Goal: Find specific page/section: Find specific page/section

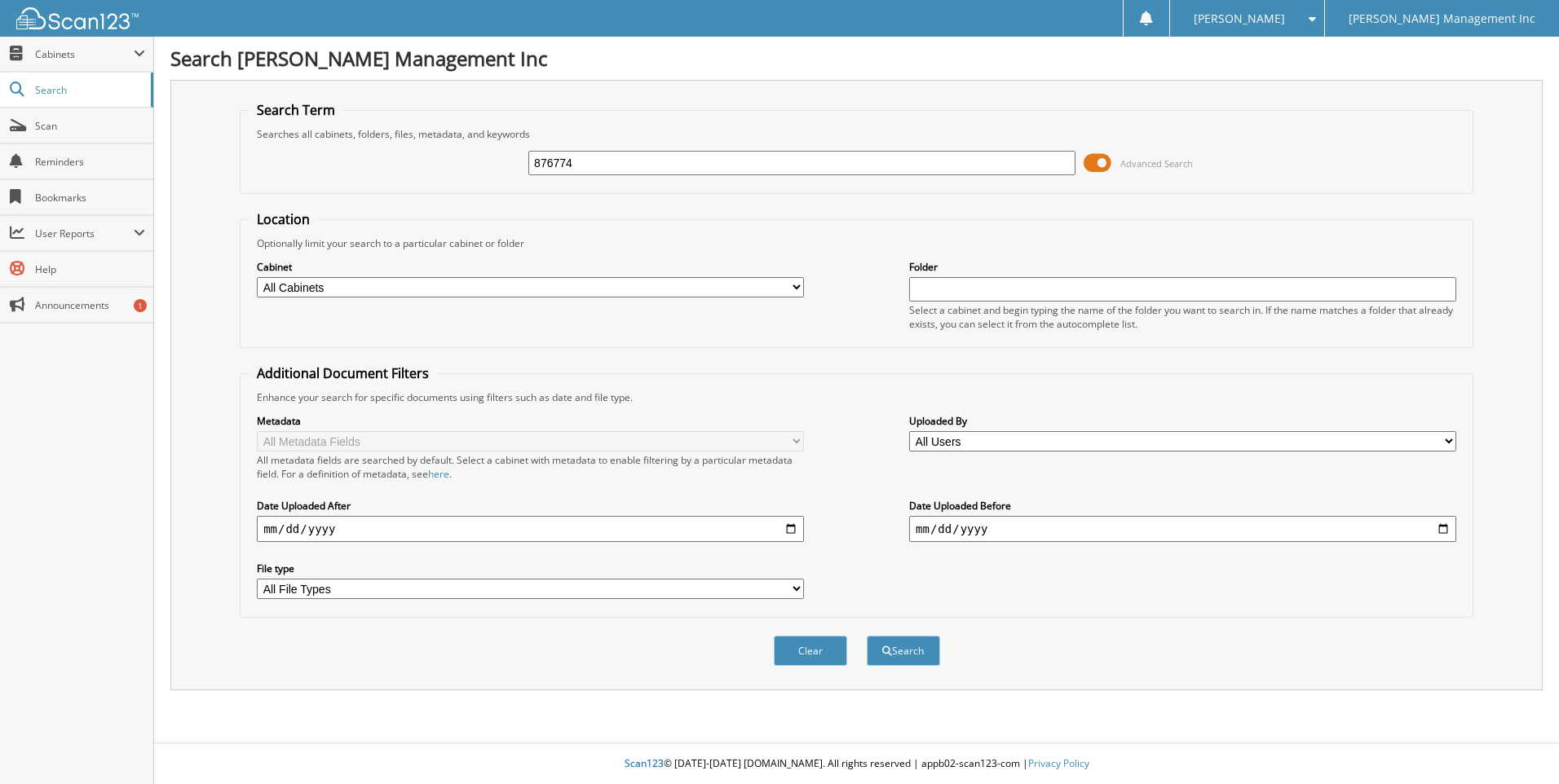
type input "876774"
click at [867, 636] on button "Search" at bounding box center [903, 650] width 74 height 30
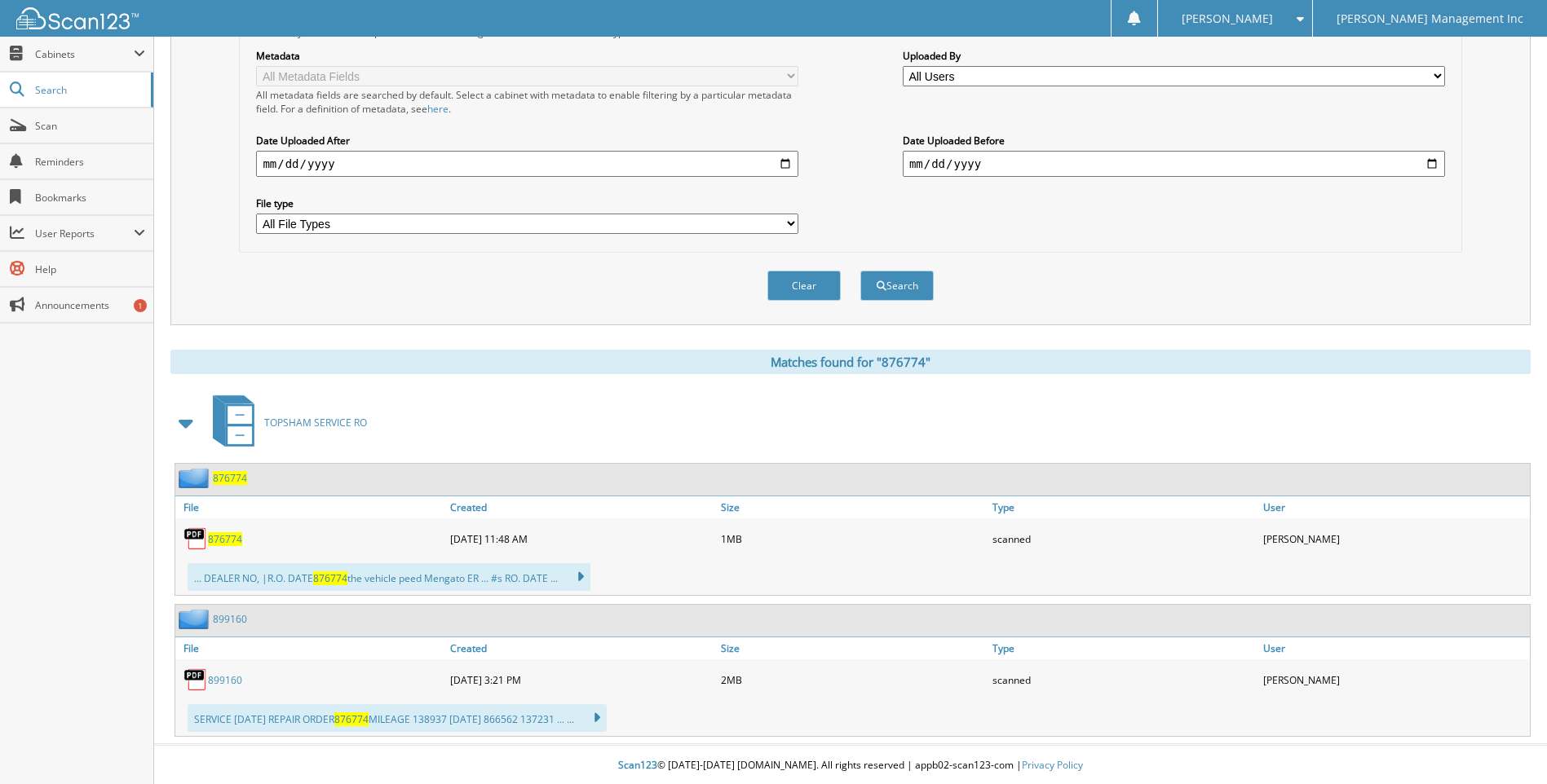
scroll to position [368, 0]
click at [217, 531] on span "876774" at bounding box center [225, 537] width 35 height 14
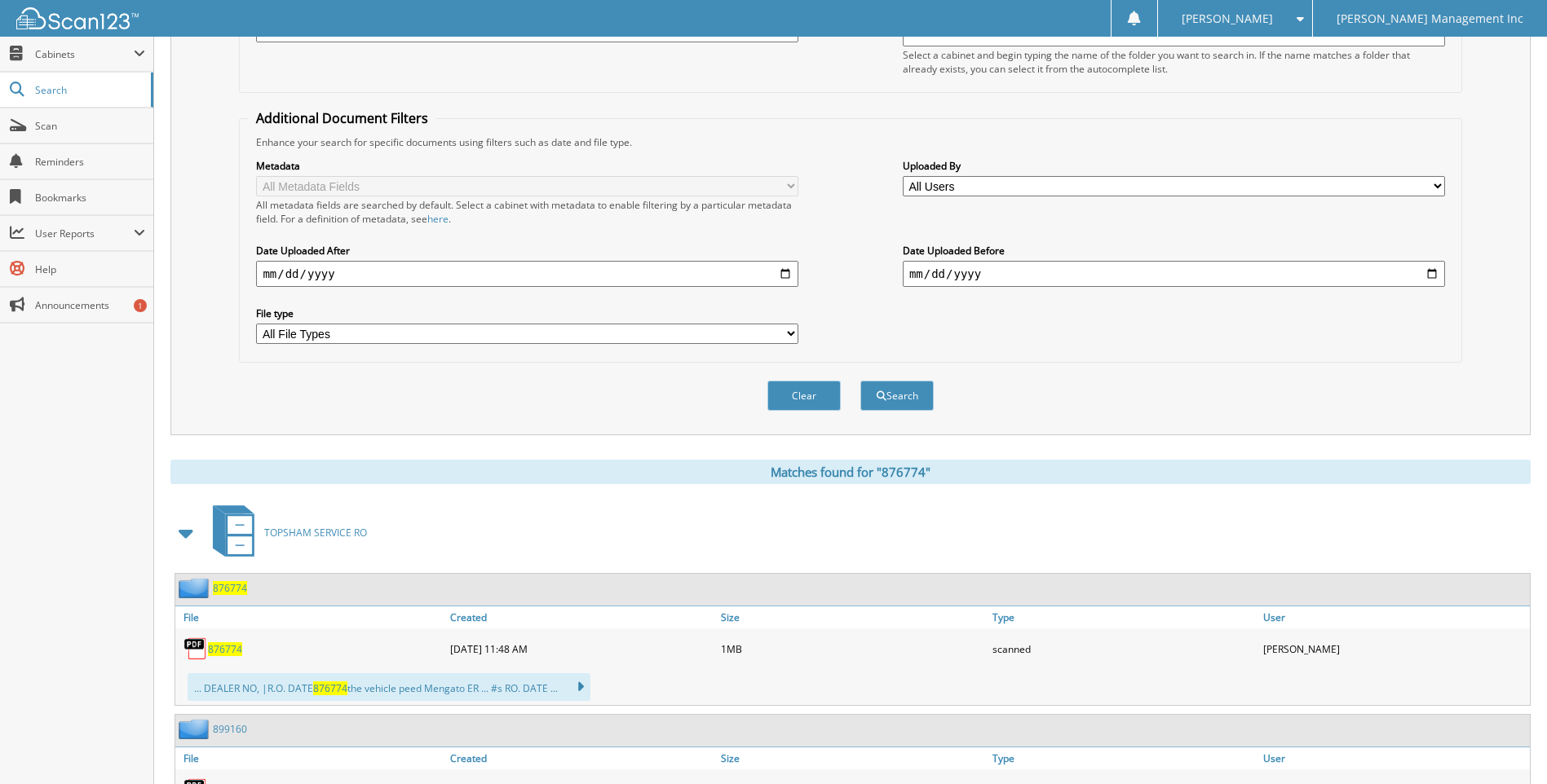
scroll to position [123, 0]
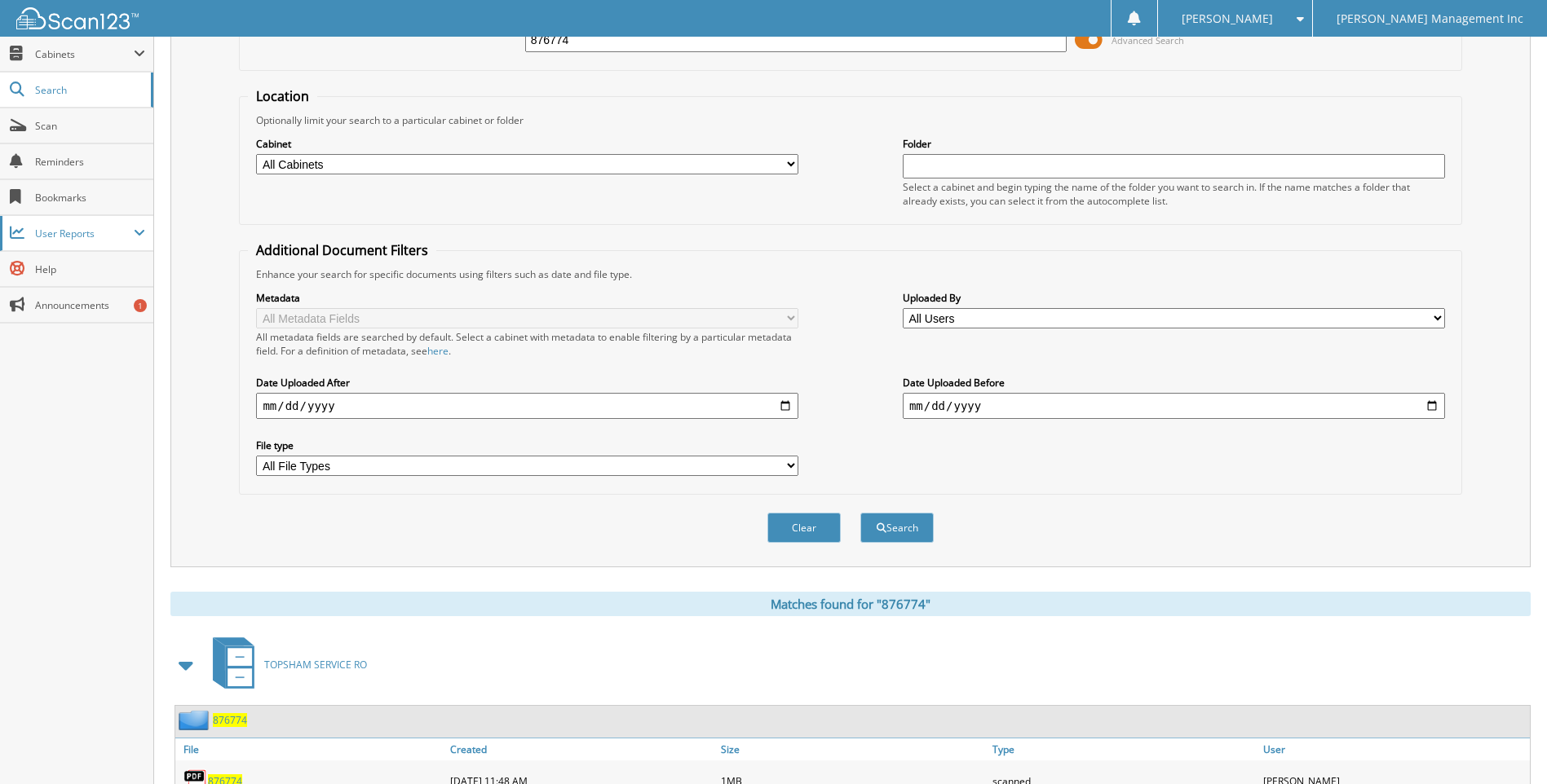
click at [78, 235] on span "User Reports" at bounding box center [84, 233] width 98 height 14
click at [77, 276] on span "My Recent Activity" at bounding box center [86, 269] width 120 height 15
